Goal: Check status: Check status

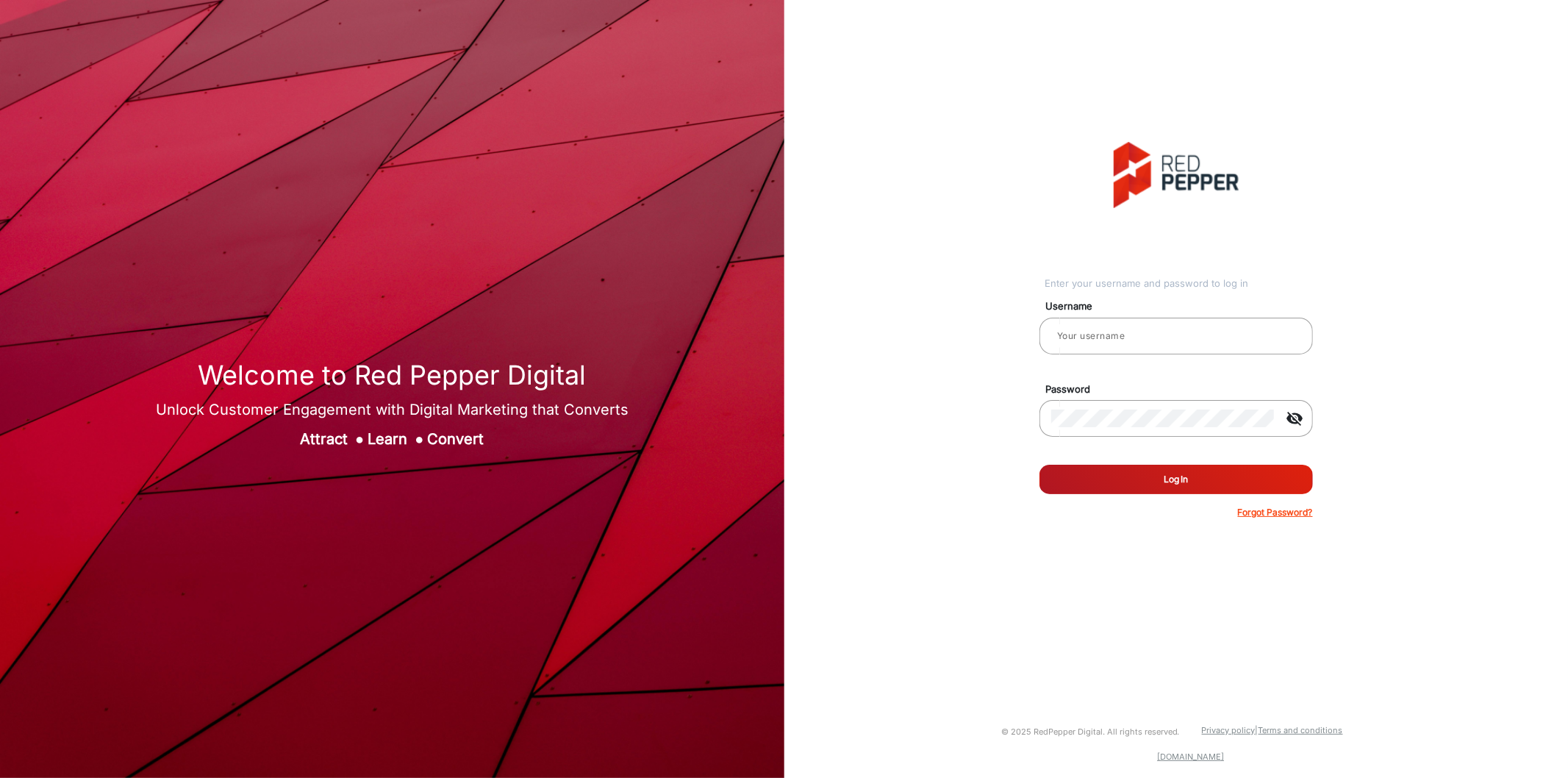
type input "[PERSON_NAME]"
click at [1143, 472] on button "Log In" at bounding box center [1175, 479] width 274 height 30
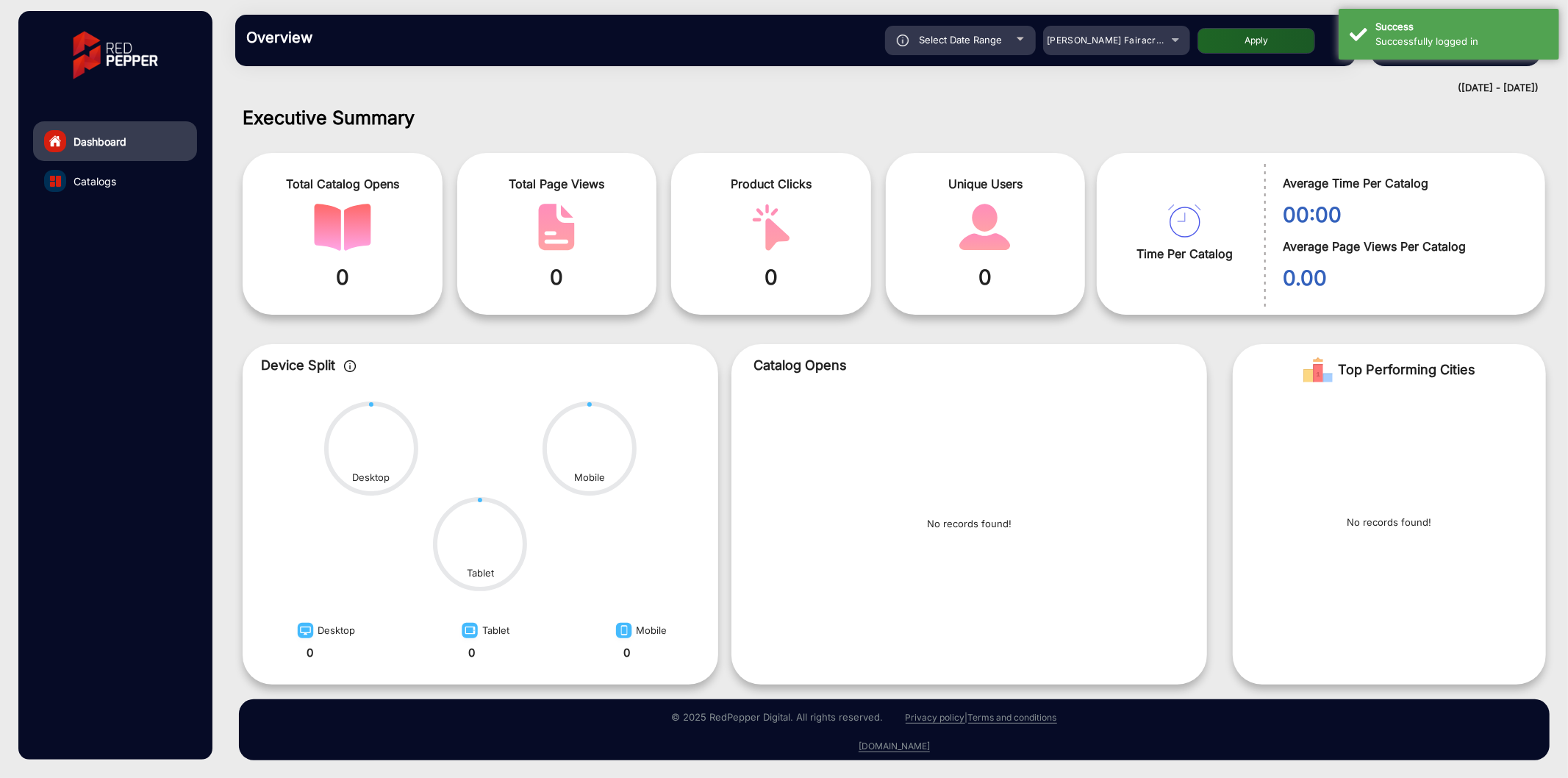
scroll to position [3, 0]
click at [1128, 40] on span "[PERSON_NAME] Fairacre Farms" at bounding box center [1119, 40] width 146 height 11
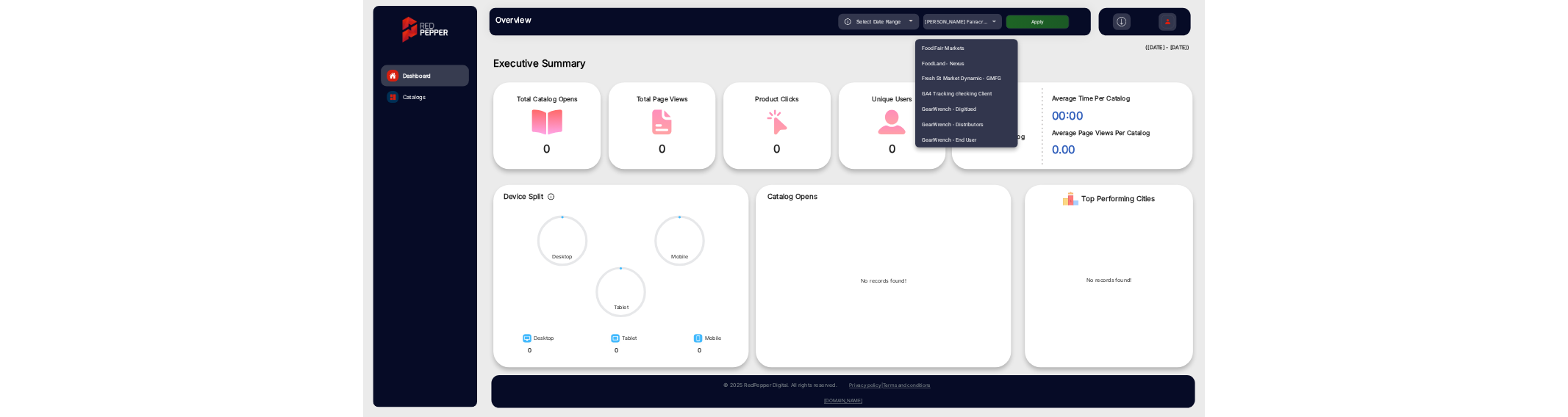
scroll to position [2552, 0]
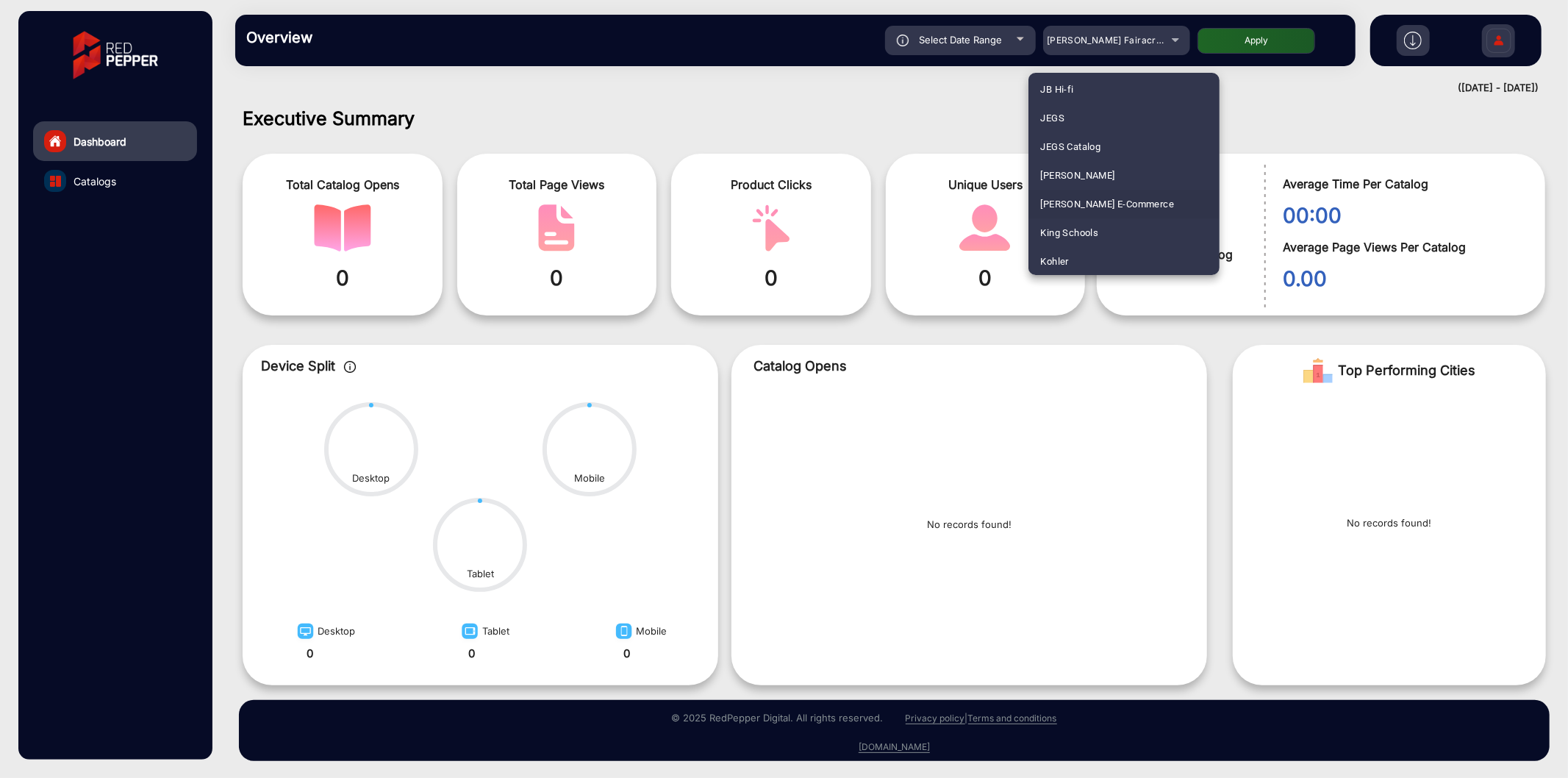
click at [1106, 194] on span "[PERSON_NAME] E-Commerce" at bounding box center [1107, 204] width 133 height 29
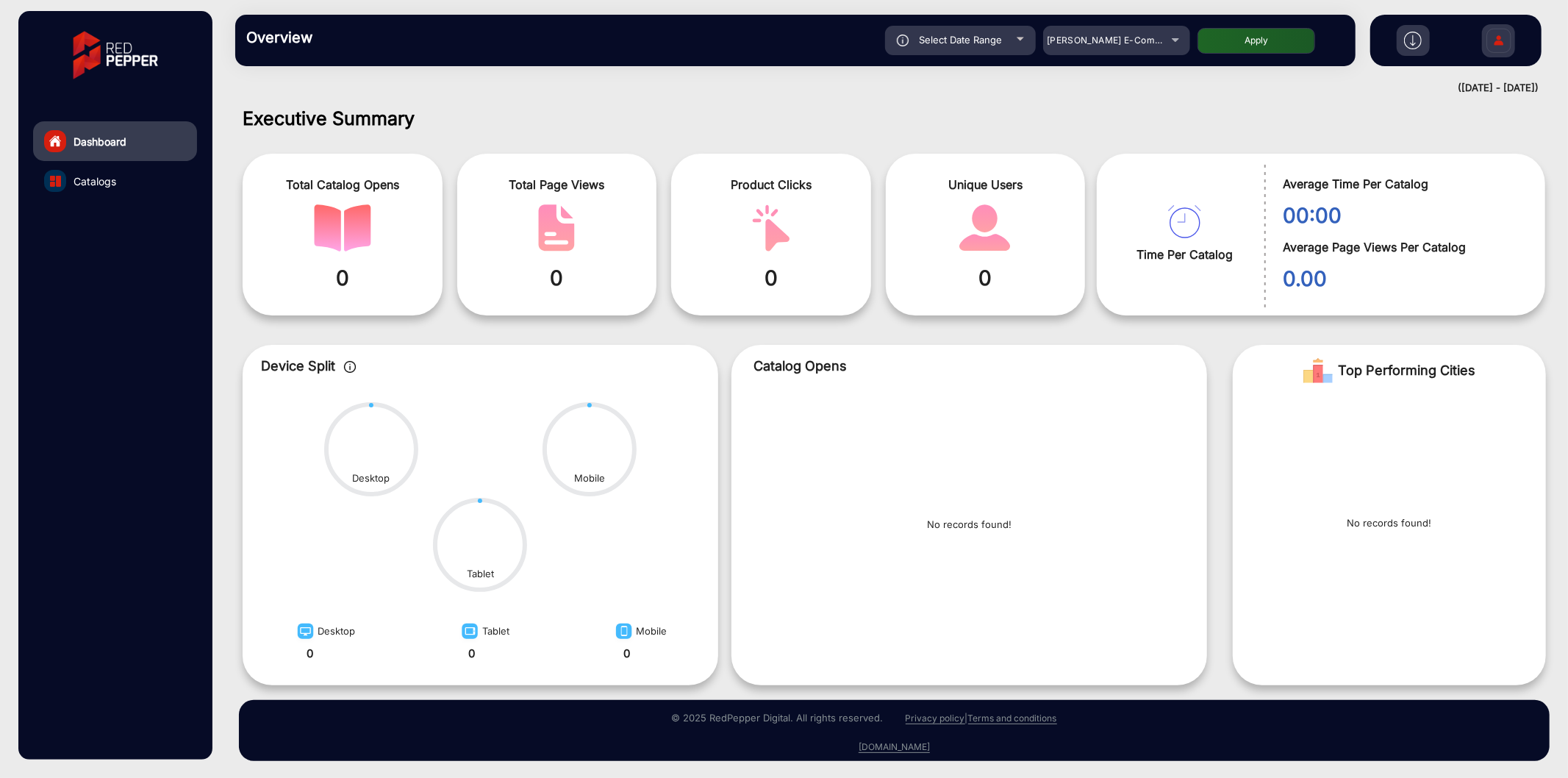
click at [1224, 28] on button "Apply" at bounding box center [1255, 40] width 117 height 26
type input "[DATE]"
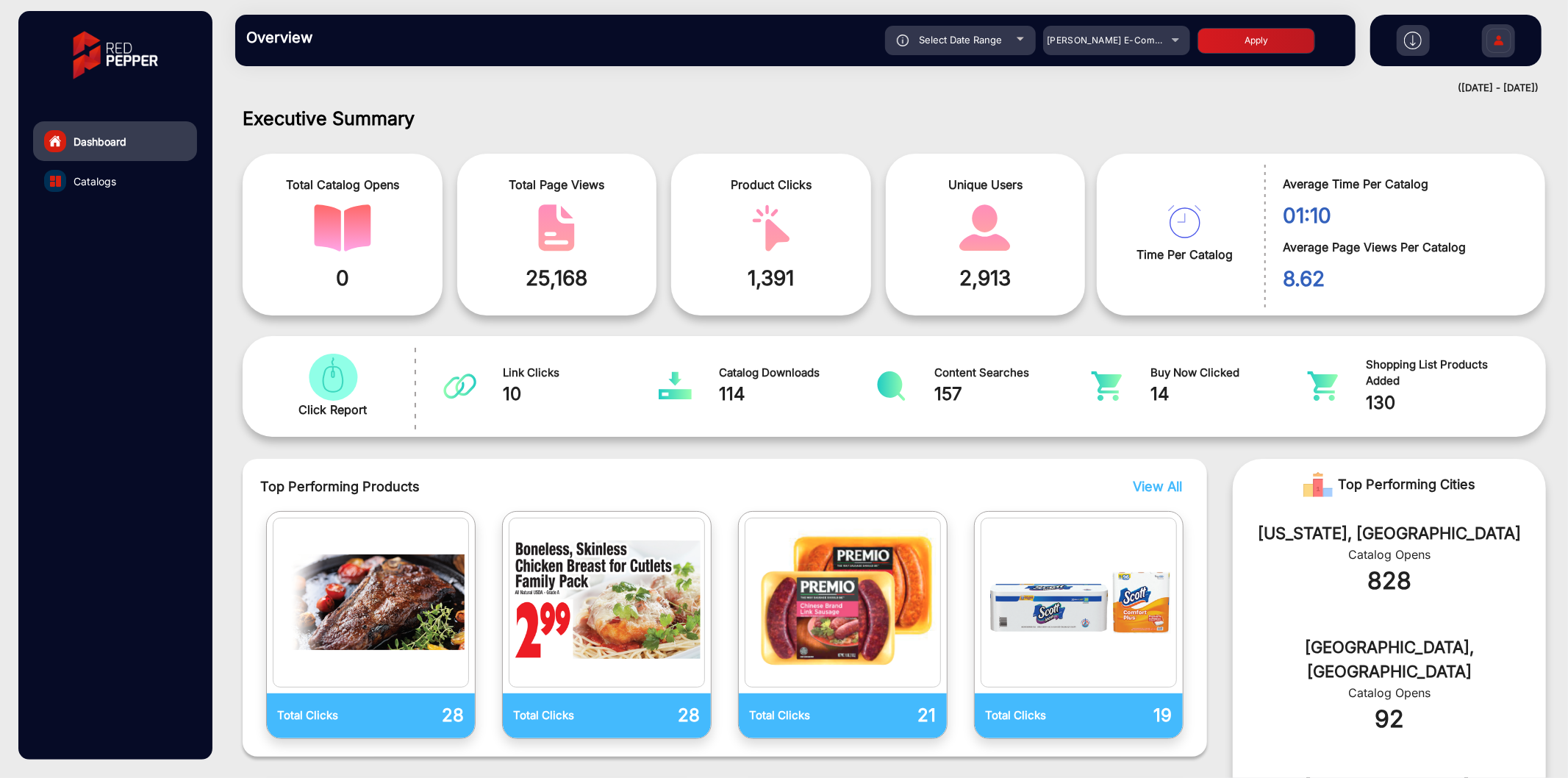
click at [950, 47] on div "Select Date Range" at bounding box center [960, 40] width 151 height 30
type input "[DATE]"
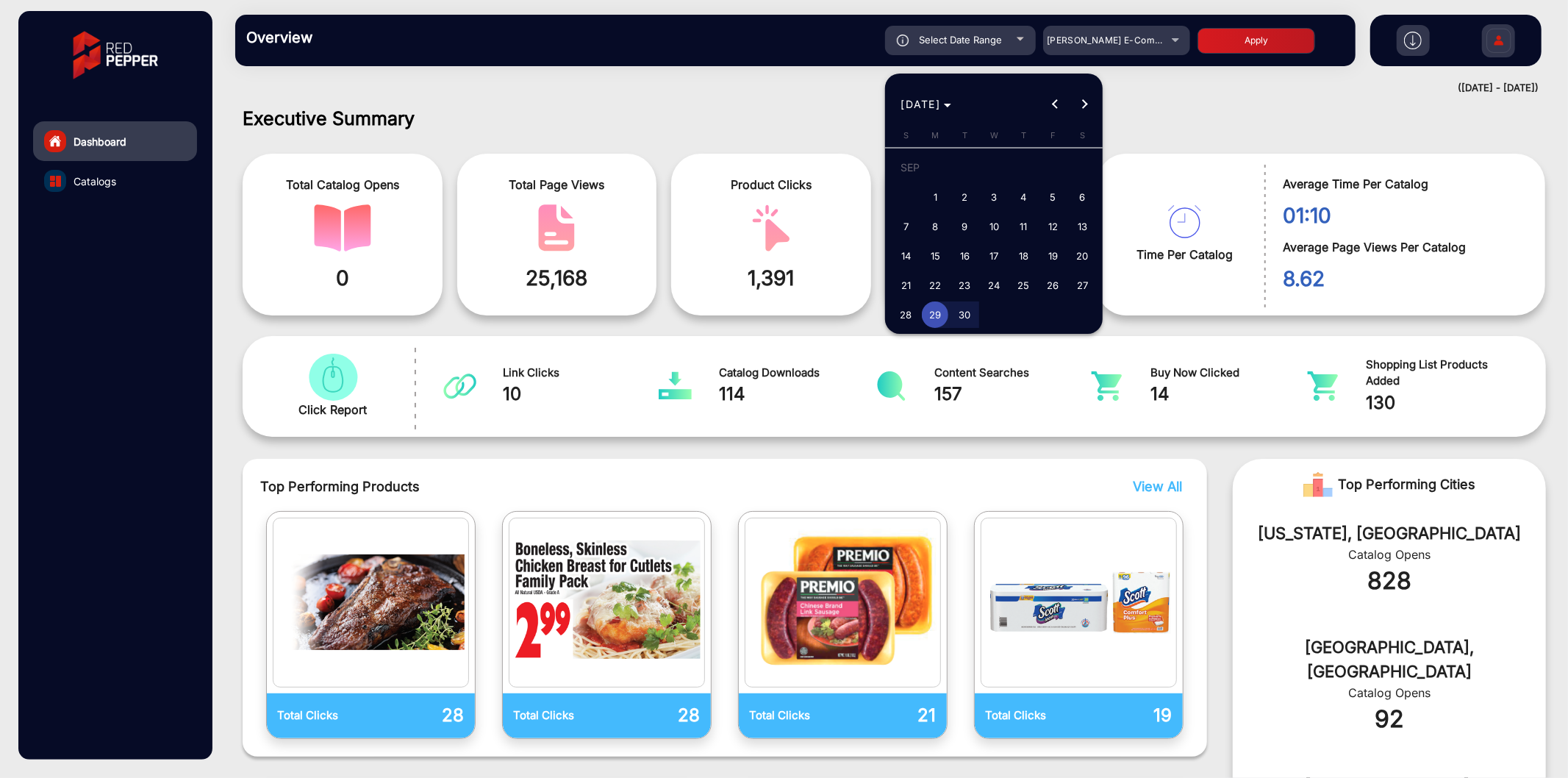
click at [1159, 115] on div at bounding box center [784, 389] width 1568 height 778
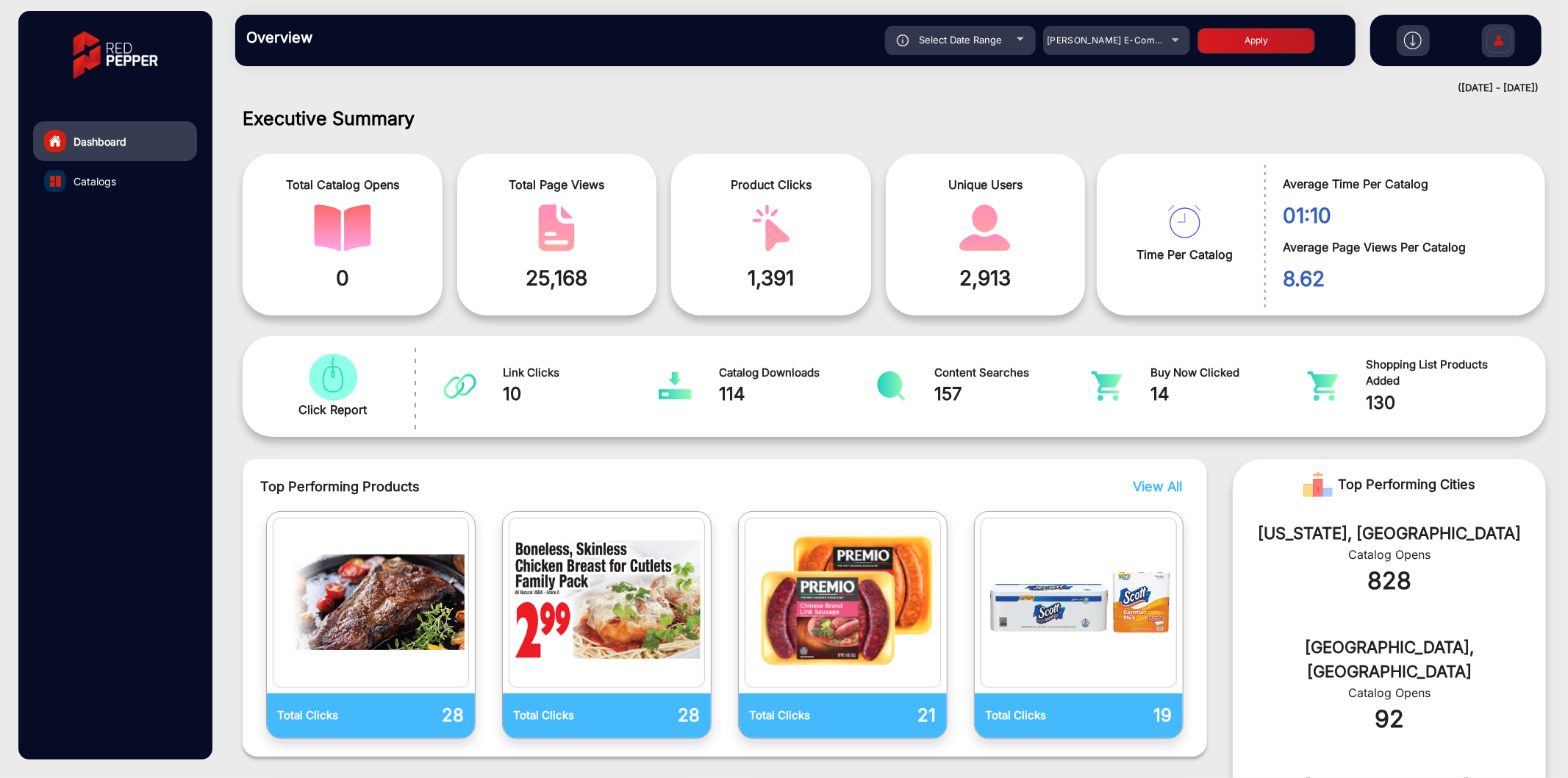
click at [996, 46] on div "Select Date Range" at bounding box center [960, 40] width 151 height 30
type input "[DATE]"
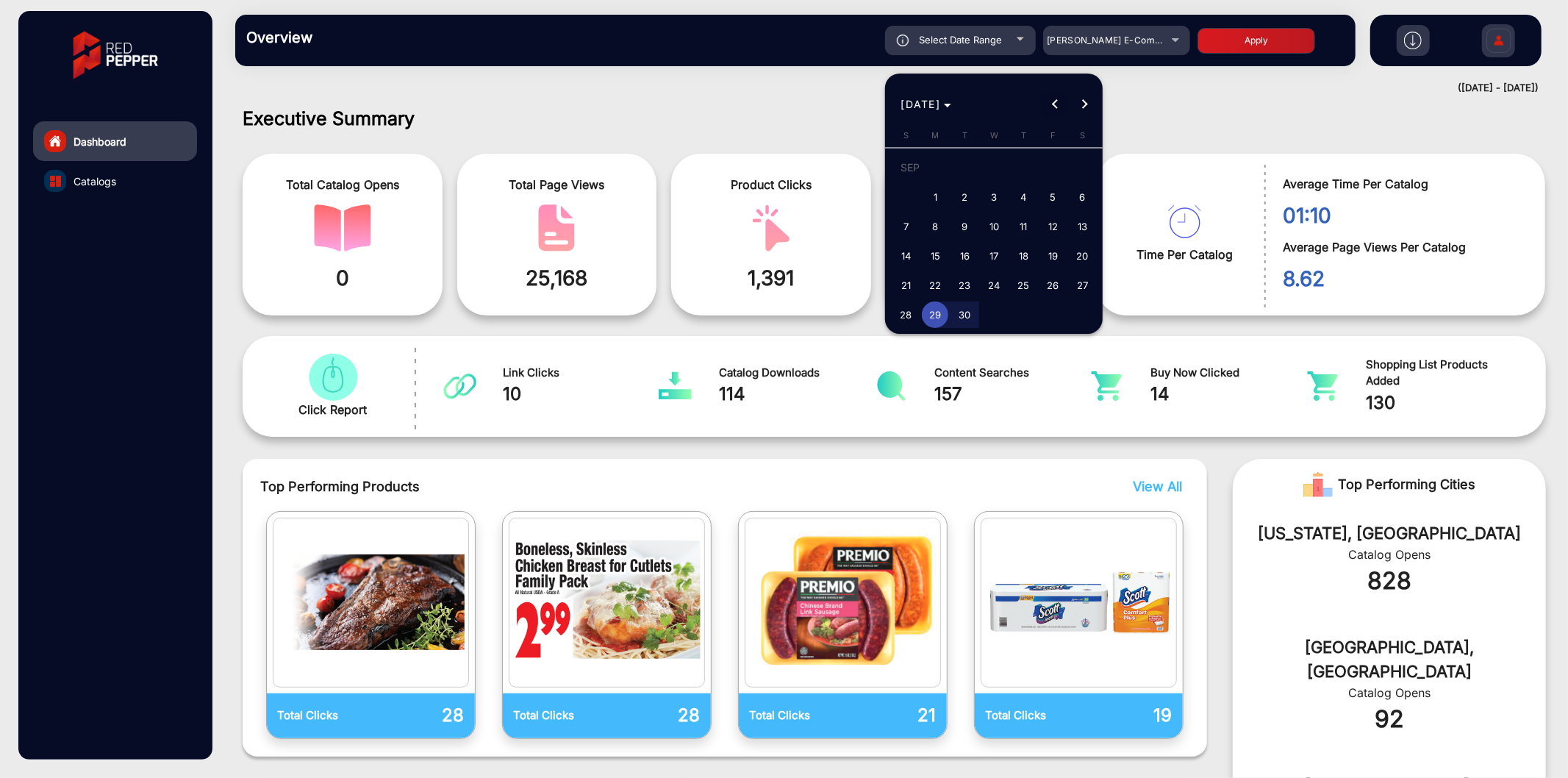
click at [1061, 113] on span "Previous month" at bounding box center [1054, 104] width 30 height 30
click at [1060, 113] on span "Previous month" at bounding box center [1054, 104] width 30 height 30
click at [906, 191] on span "1" at bounding box center [906, 197] width 27 height 27
type input "[DATE]"
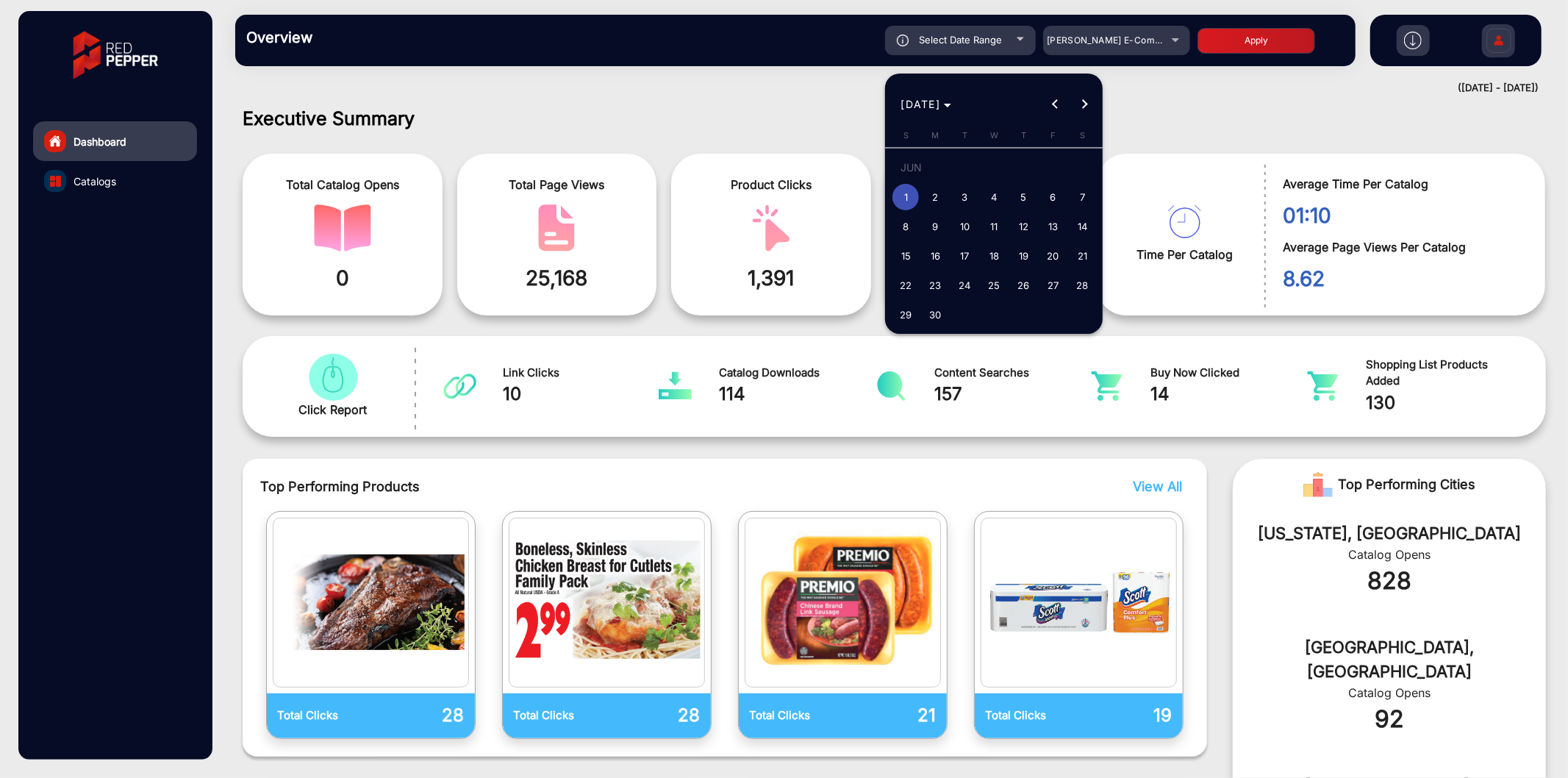
click at [1099, 100] on div "[DATE] [DATE]" at bounding box center [993, 96] width 217 height 46
click at [1074, 107] on span "Next month" at bounding box center [1084, 104] width 30 height 30
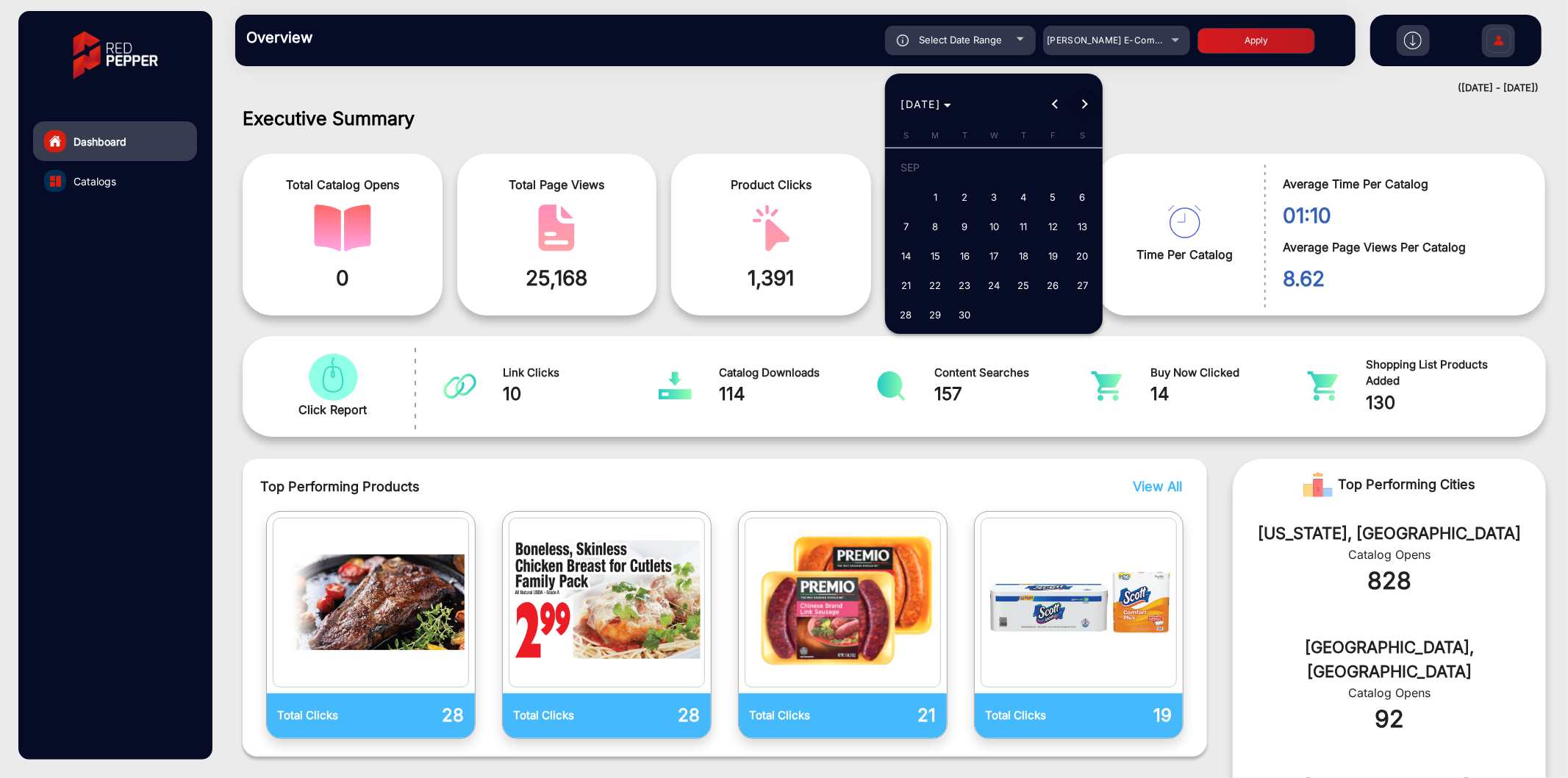
click at [1074, 107] on span "Next month" at bounding box center [1084, 104] width 30 height 30
click at [1074, 107] on div "[DATE] [DATE]" at bounding box center [994, 104] width 211 height 30
click at [903, 194] on span "5" at bounding box center [906, 201] width 27 height 27
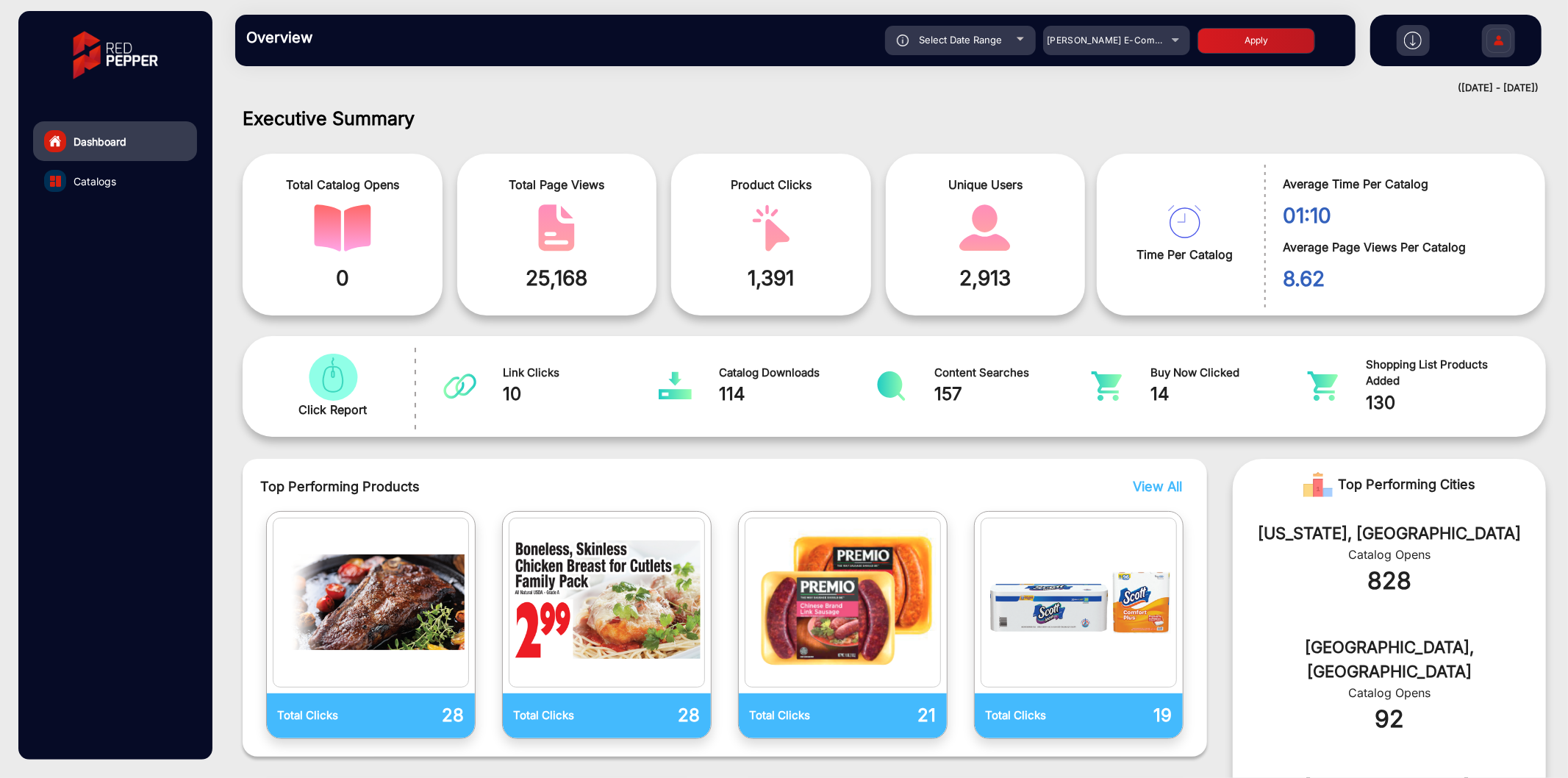
type input "[DATE]"
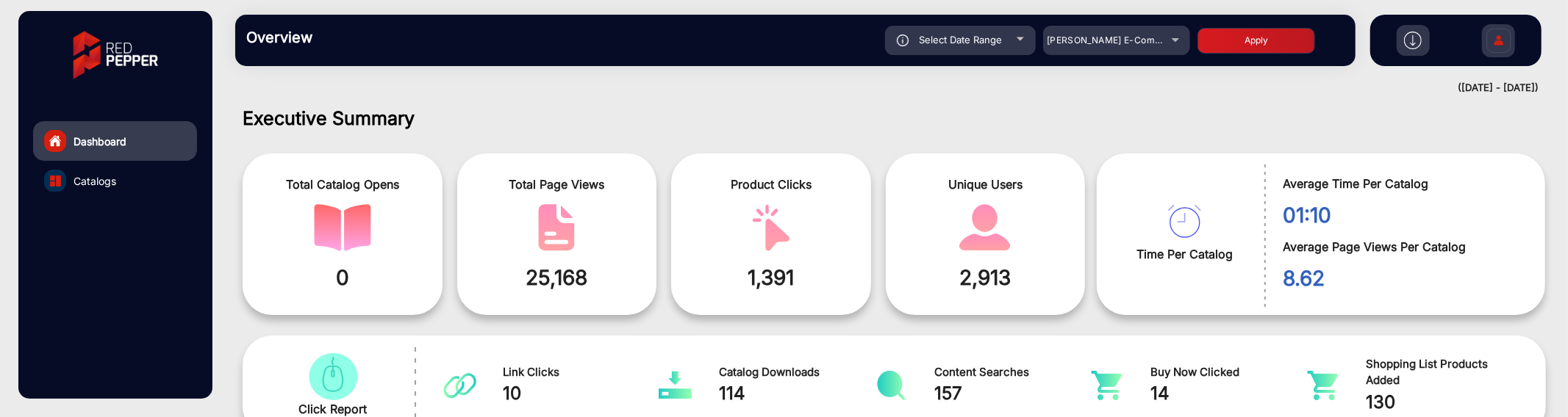
click at [1236, 44] on button "Apply" at bounding box center [1255, 40] width 117 height 26
type input "[DATE]"
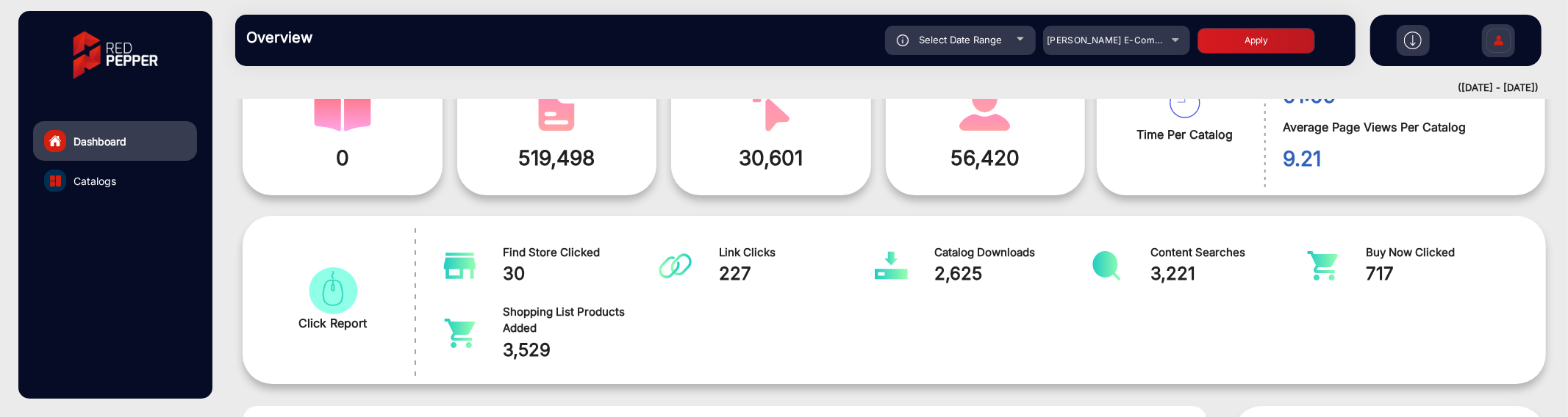
scroll to position [0, 0]
